Goal: Information Seeking & Learning: Learn about a topic

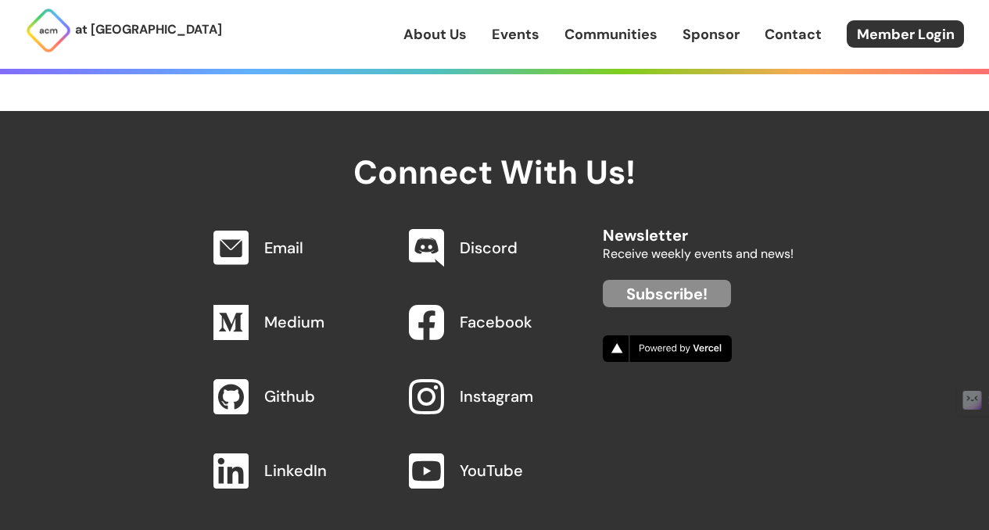
scroll to position [789, 0]
